Goal: Task Accomplishment & Management: Manage account settings

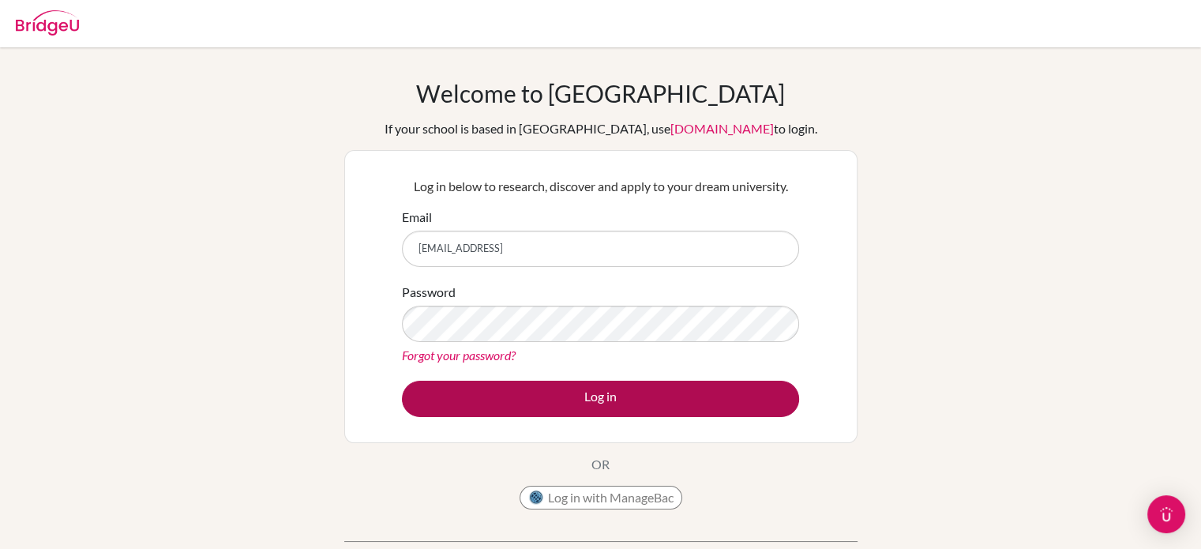
type input "[EMAIL_ADDRESS]"
click at [518, 404] on button "Log in" at bounding box center [600, 399] width 397 height 36
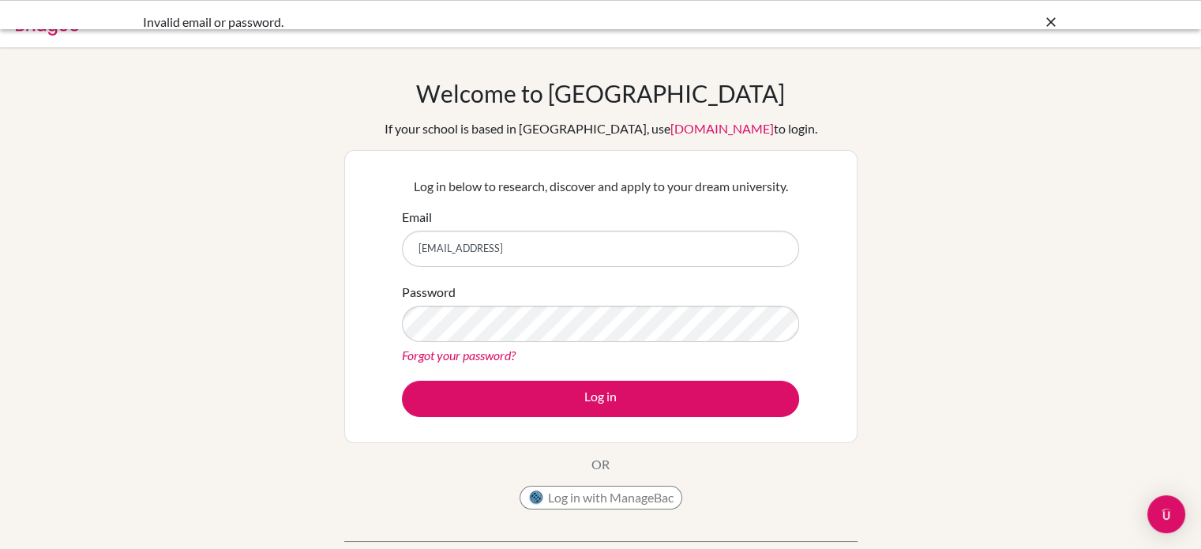
click at [601, 250] on input "120717@ogrenci.tedankara.k12.tre" at bounding box center [600, 249] width 397 height 36
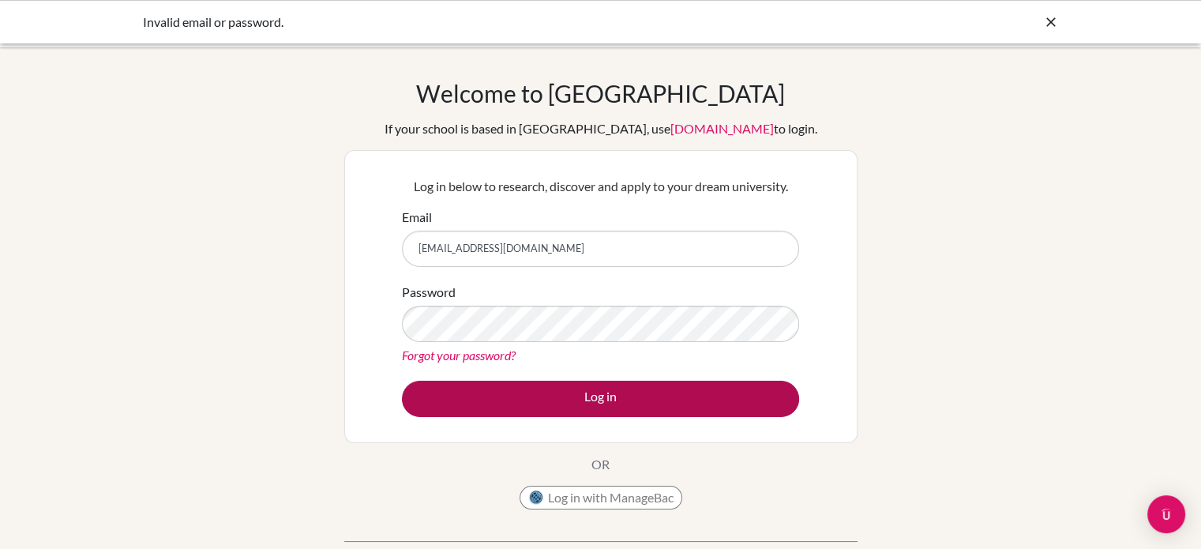
type input "[EMAIL_ADDRESS][DOMAIN_NAME]"
click at [557, 409] on button "Log in" at bounding box center [600, 399] width 397 height 36
click at [500, 404] on button "Log in" at bounding box center [600, 399] width 397 height 36
